Goal: Information Seeking & Learning: Learn about a topic

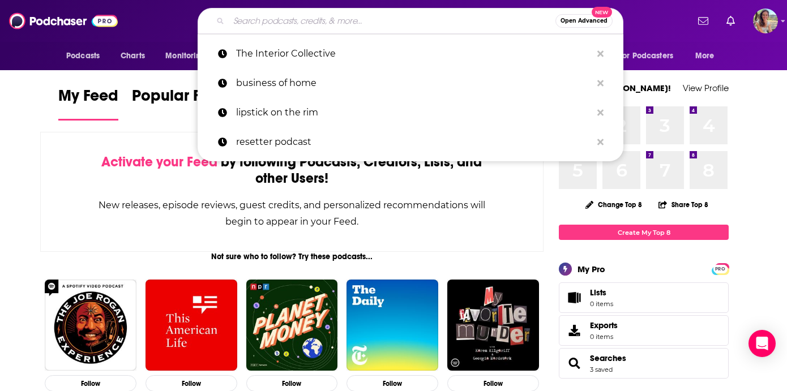
click at [311, 23] on input "Search podcasts, credits, & more..." at bounding box center [392, 21] width 327 height 18
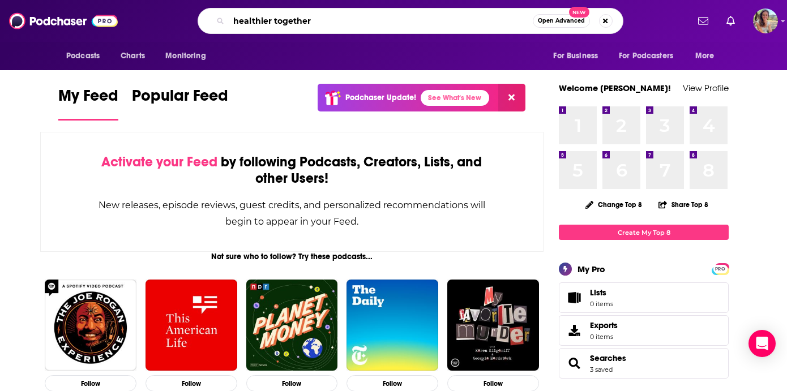
type input "healthier together"
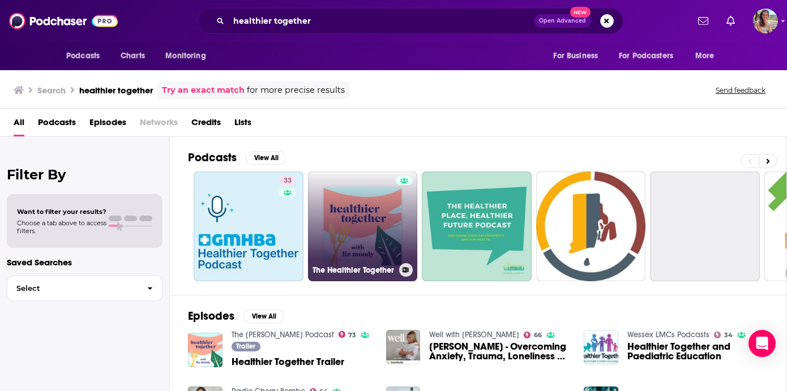
click at [348, 224] on link "The Healthier Together" at bounding box center [363, 226] width 110 height 110
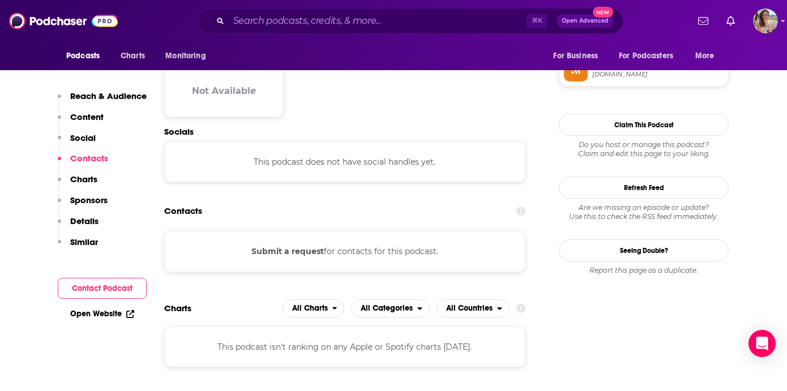
scroll to position [1058, 0]
